Goal: Navigation & Orientation: Find specific page/section

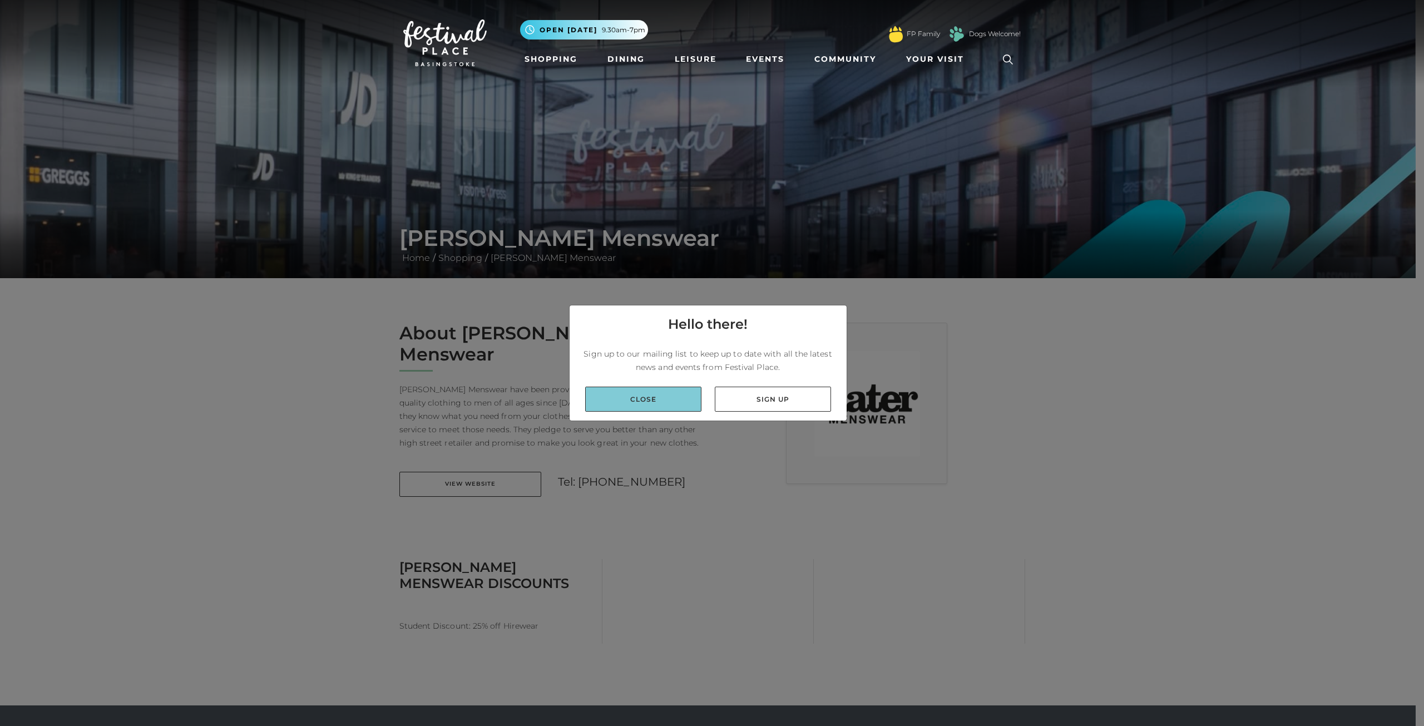
click at [626, 392] on link "Close" at bounding box center [643, 399] width 116 height 25
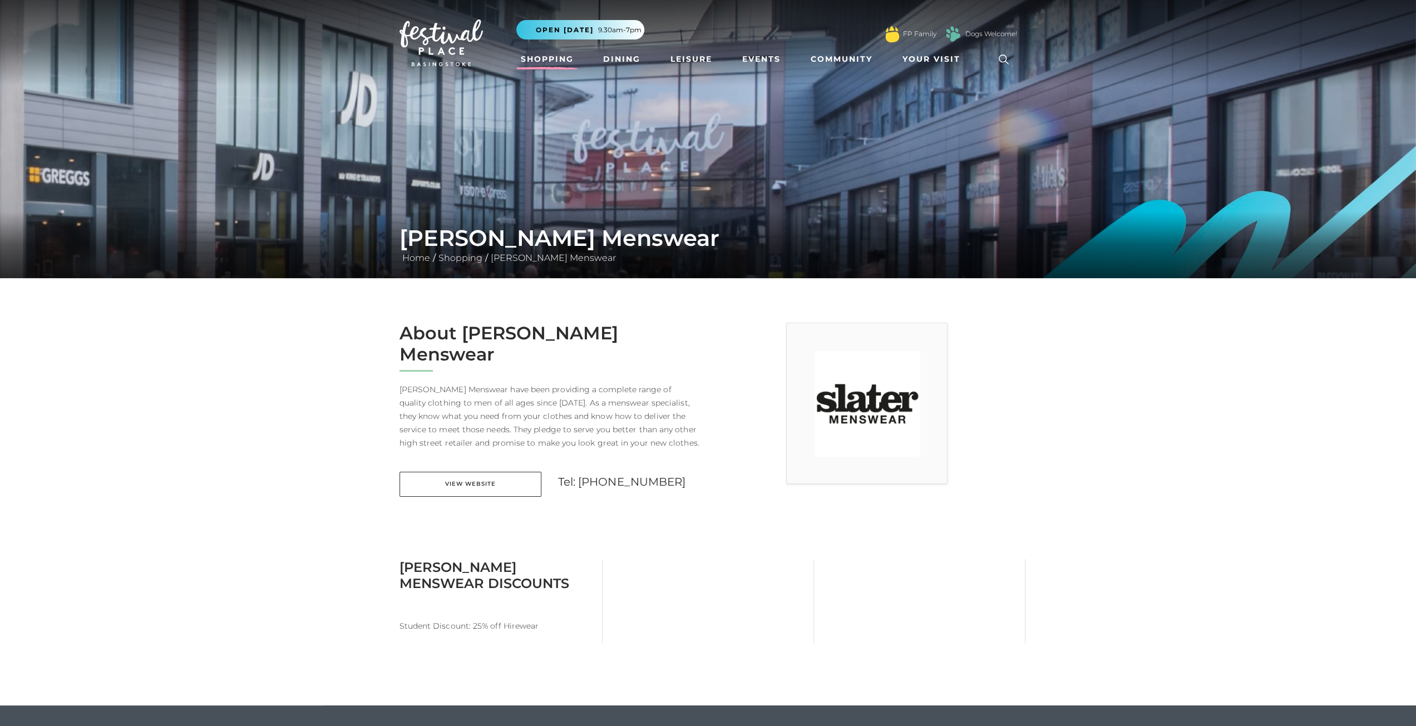
click at [534, 62] on link "Shopping" at bounding box center [547, 59] width 62 height 21
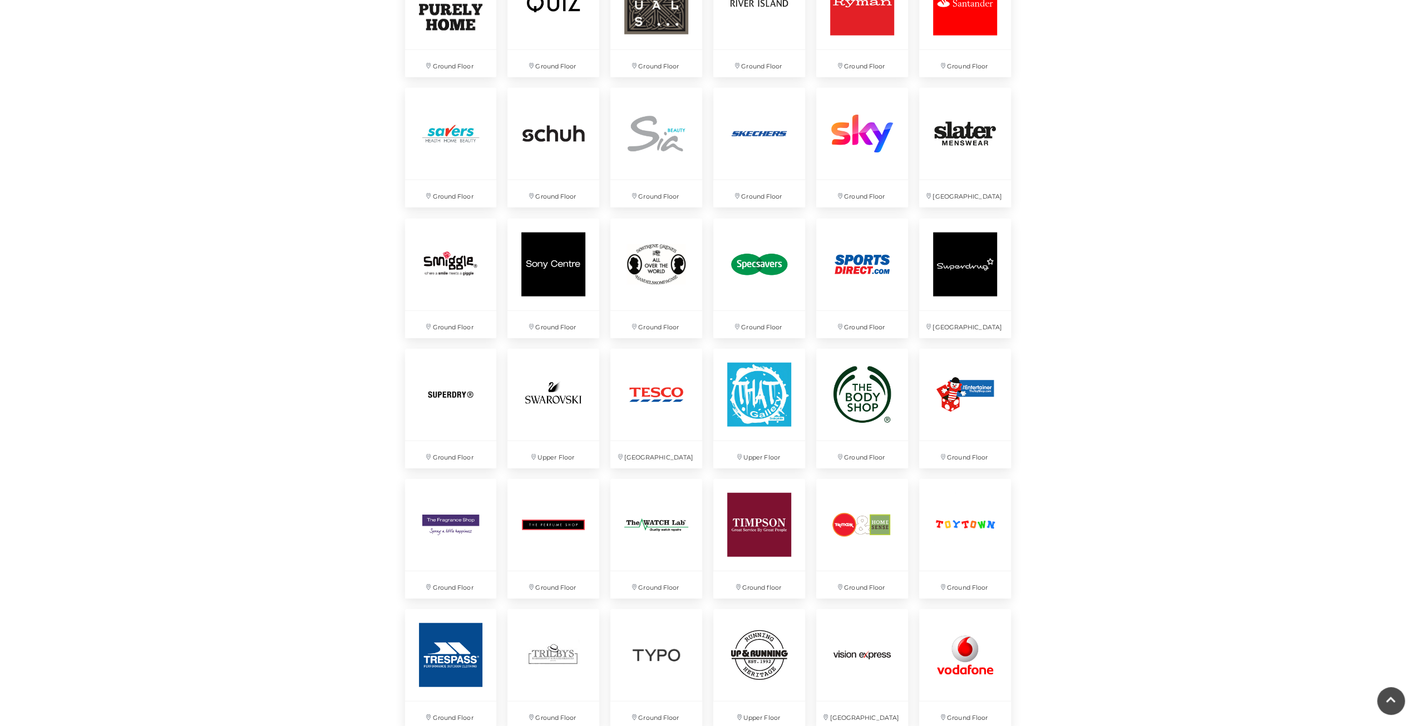
scroll to position [2448, 0]
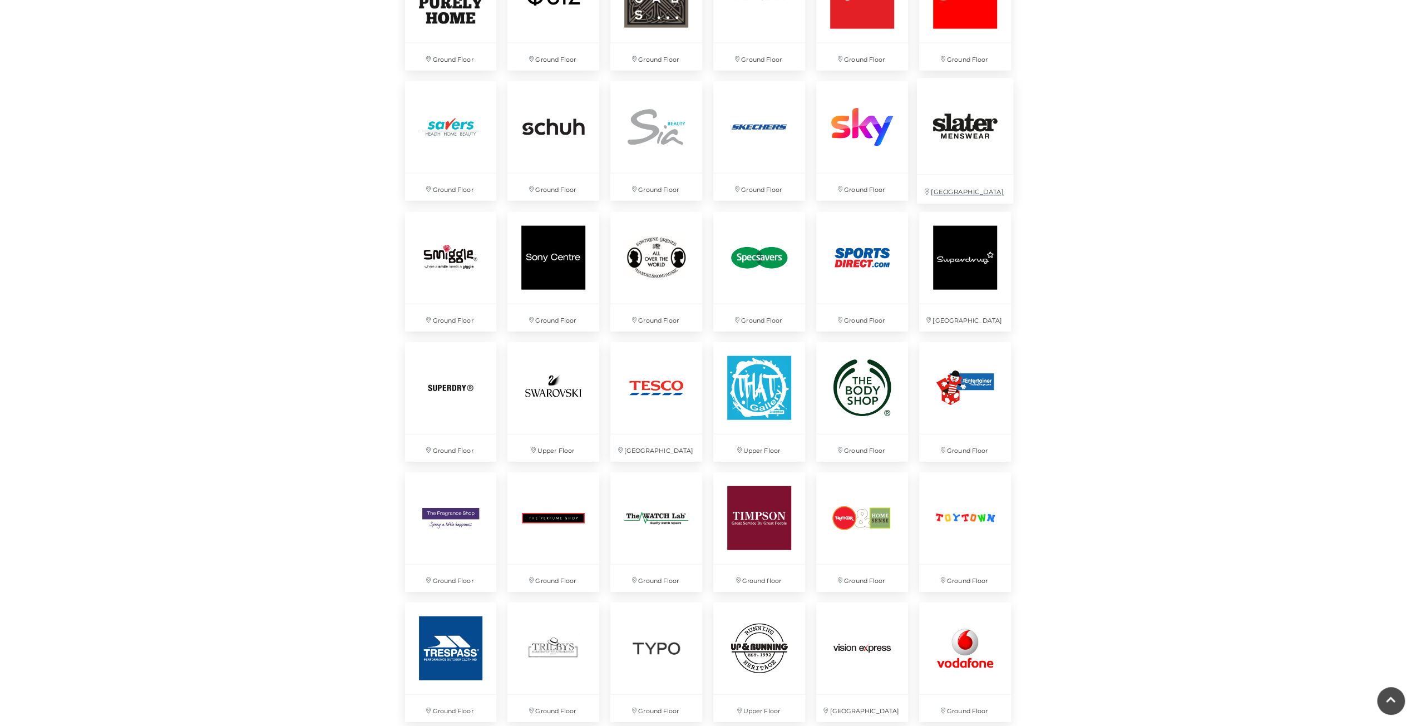
click at [978, 119] on img at bounding box center [965, 126] width 96 height 96
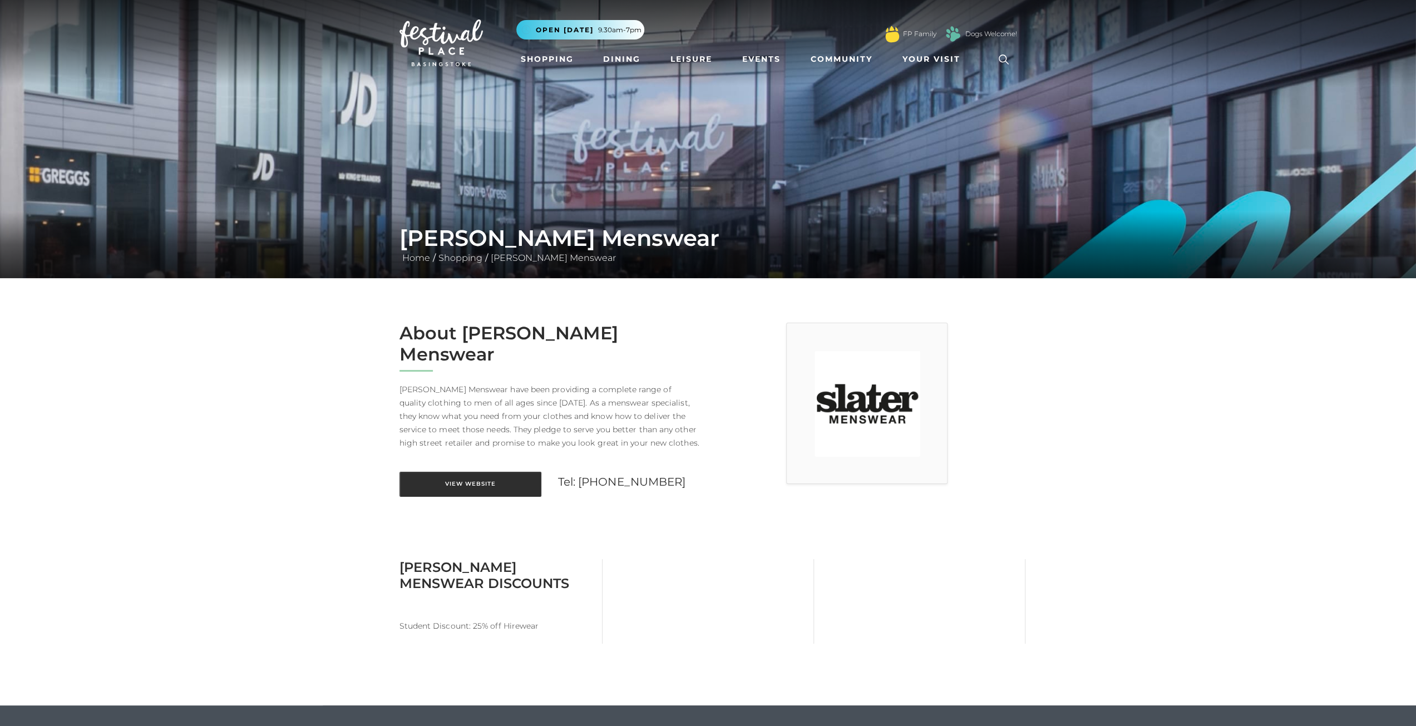
click at [465, 472] on link "View Website" at bounding box center [470, 484] width 142 height 25
click at [566, 57] on link "Shopping" at bounding box center [547, 59] width 62 height 21
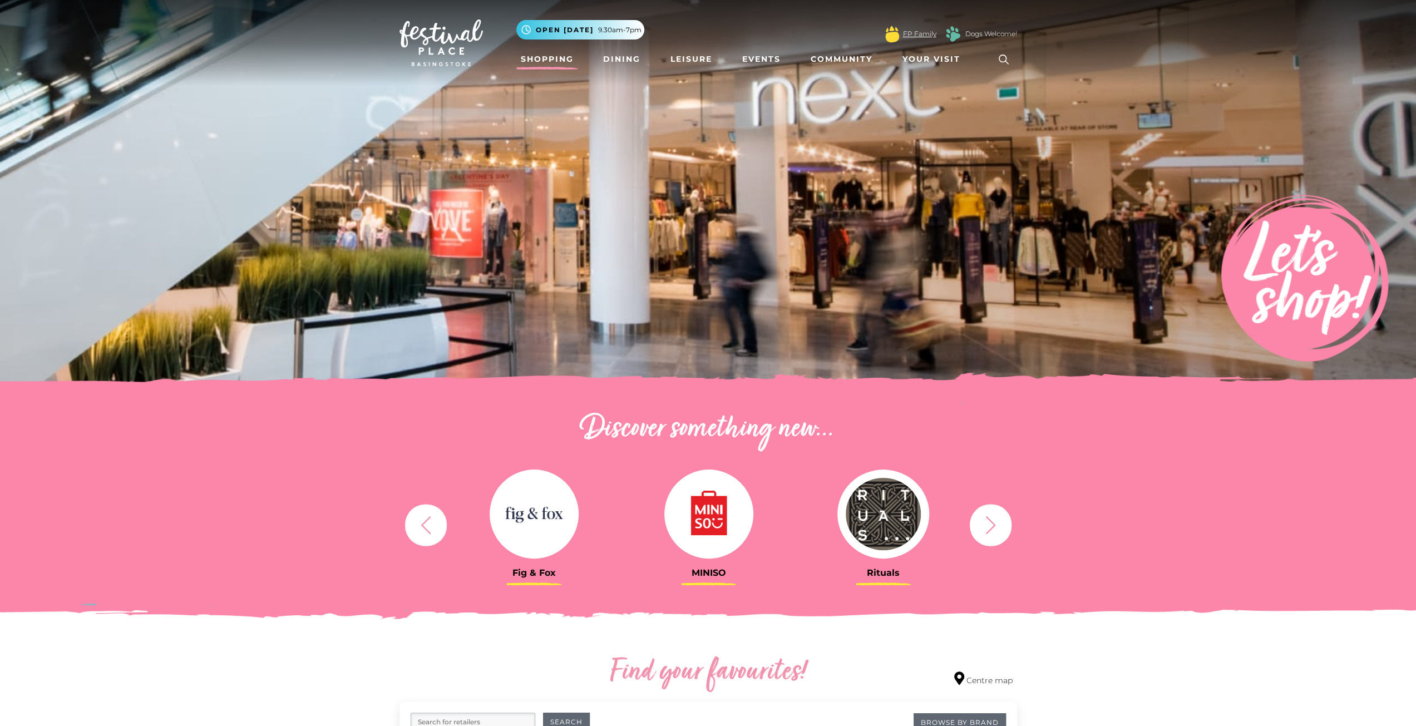
click at [914, 33] on link "FP Family" at bounding box center [919, 34] width 33 height 10
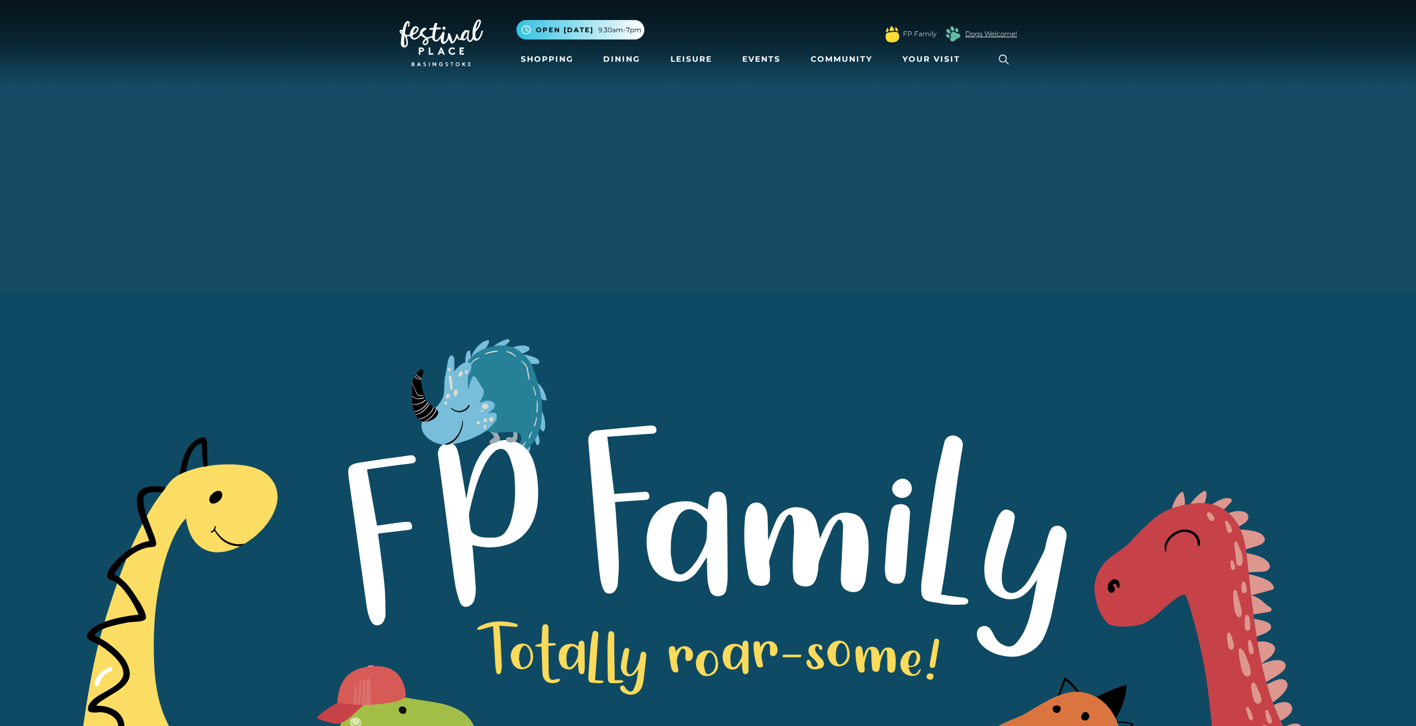
click at [976, 36] on link "Dogs Welcome!" at bounding box center [991, 34] width 52 height 10
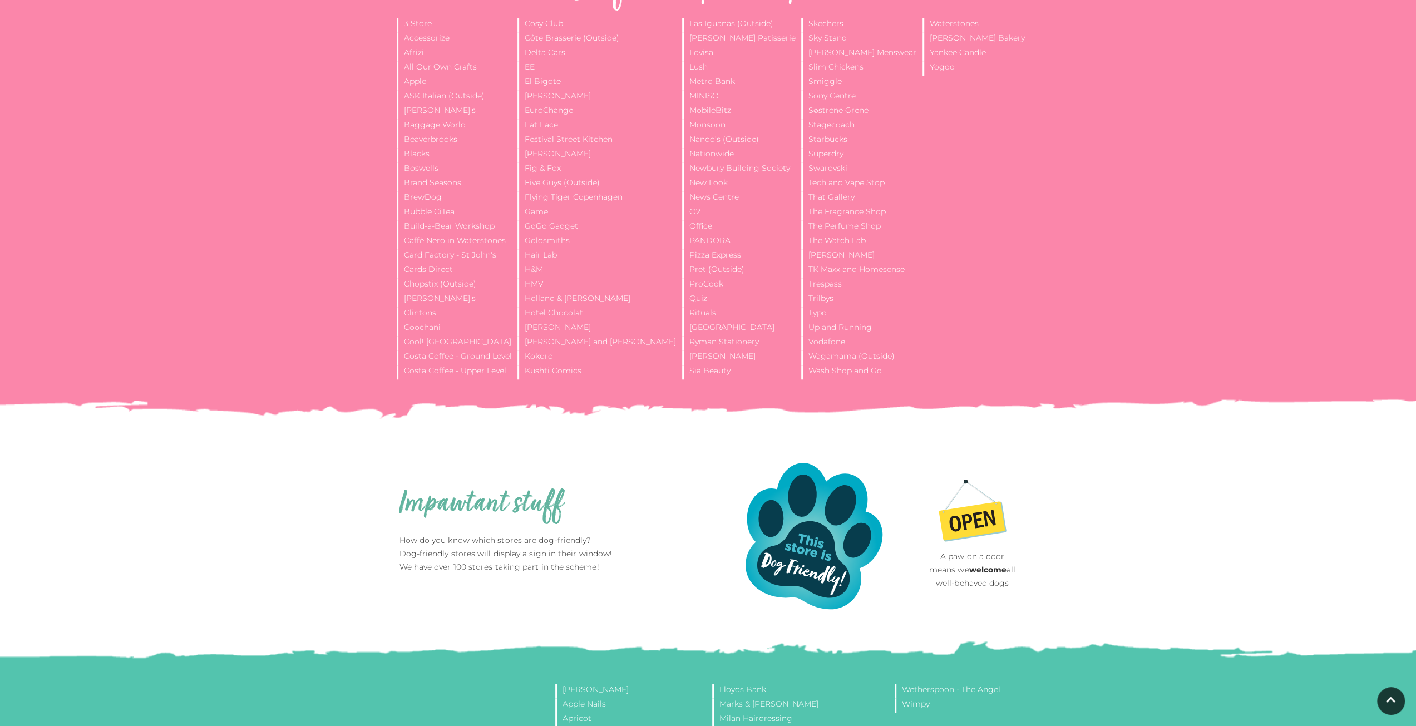
scroll to position [779, 0]
